Goal: Task Accomplishment & Management: Manage account settings

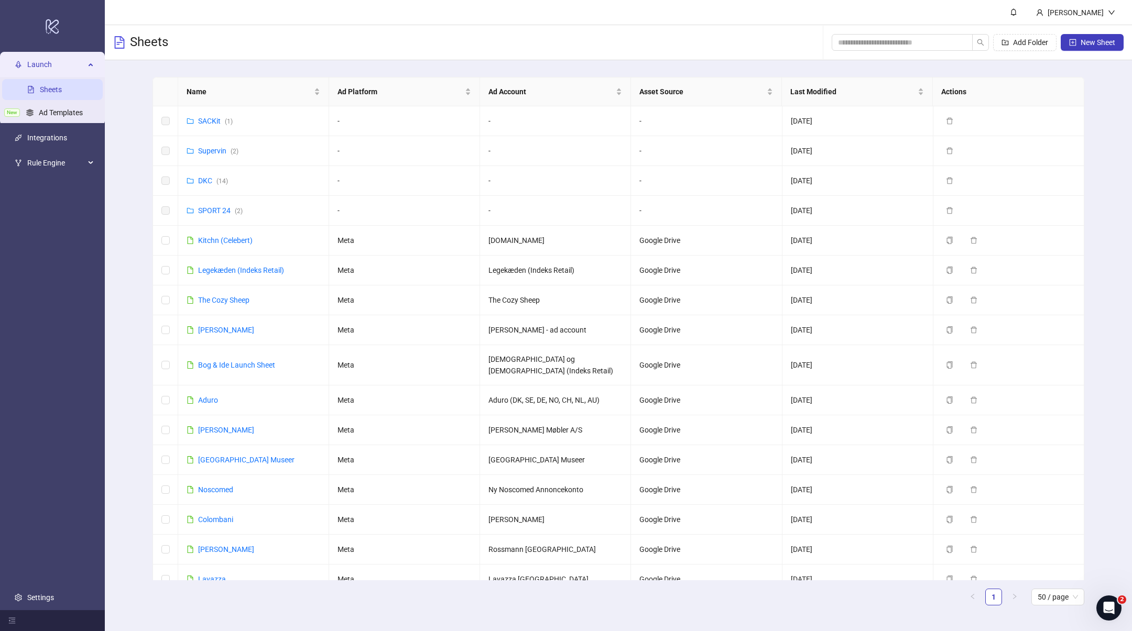
drag, startPoint x: 627, startPoint y: 48, endPoint x: 279, endPoint y: 62, distance: 348.7
click at [627, 48] on div "Sheets Add Folder New Sheet" at bounding box center [618, 42] width 1027 height 35
click at [54, 602] on link "Settings" at bounding box center [40, 598] width 27 height 8
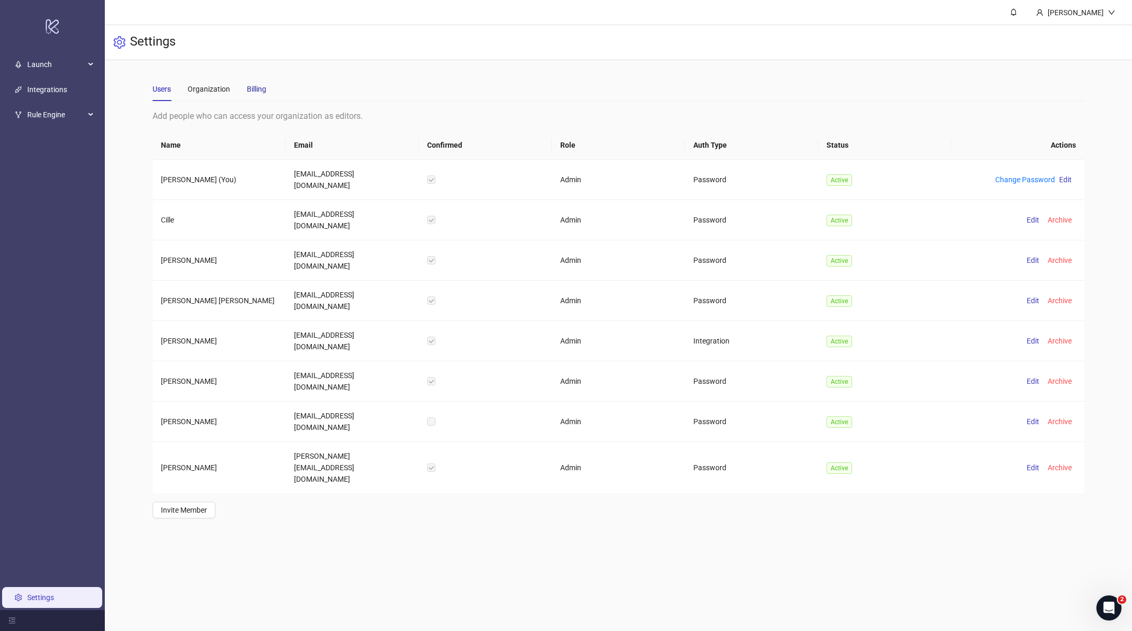
click at [255, 90] on div "Billing" at bounding box center [256, 89] width 19 height 12
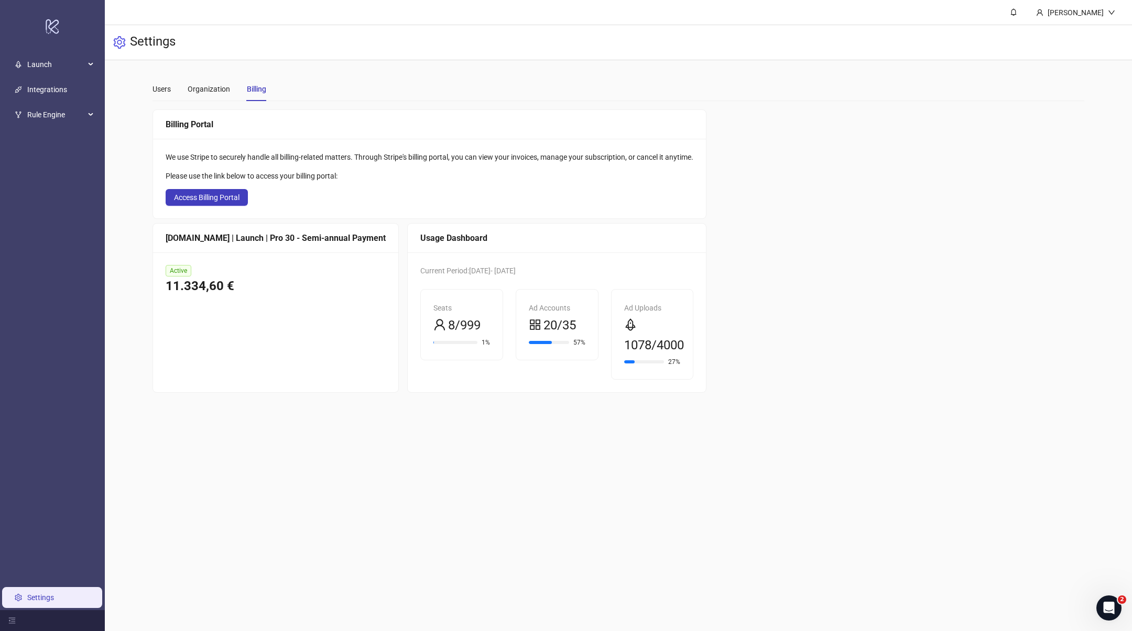
click at [911, 122] on div "Billing Portal We use Stripe to securely handle all billing-related matters. Th…" at bounding box center [617, 251] width 931 height 283
click at [760, 243] on div "Billing Portal We use Stripe to securely handle all billing-related matters. Th…" at bounding box center [617, 251] width 931 height 283
